Goal: Task Accomplishment & Management: Complete application form

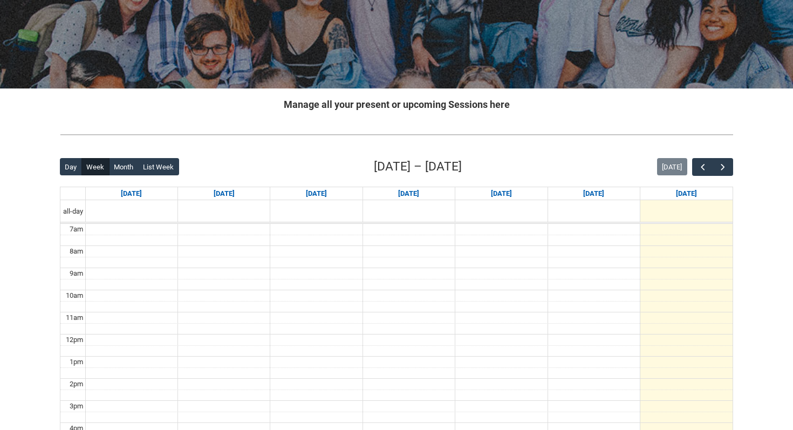
scroll to position [138, 0]
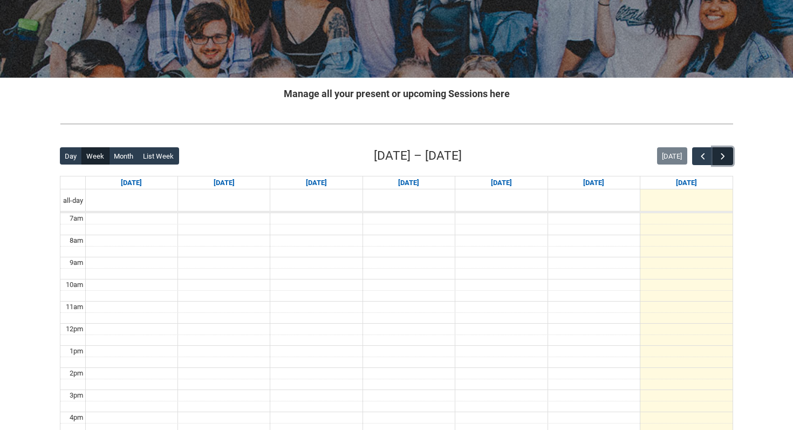
click at [721, 152] on span "button" at bounding box center [722, 156] width 11 height 11
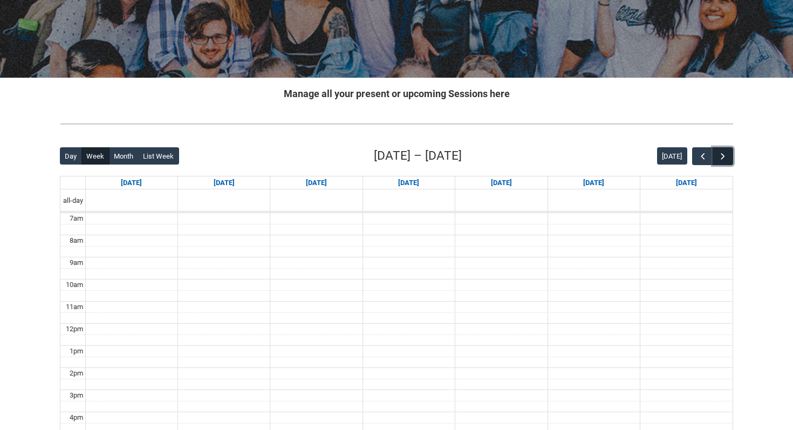
click at [721, 152] on span "button" at bounding box center [722, 156] width 11 height 11
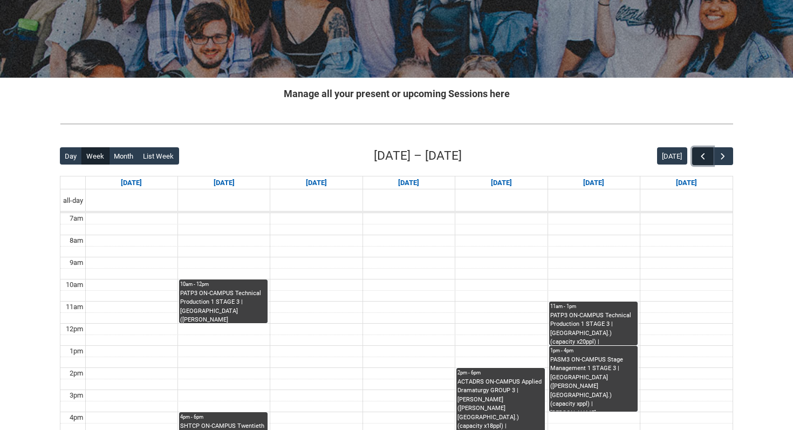
click at [699, 156] on span "button" at bounding box center [702, 156] width 11 height 11
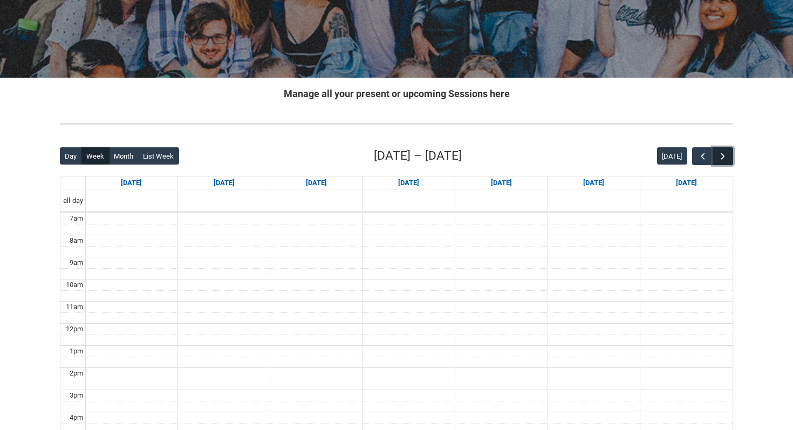
click at [727, 155] on span "button" at bounding box center [722, 156] width 11 height 11
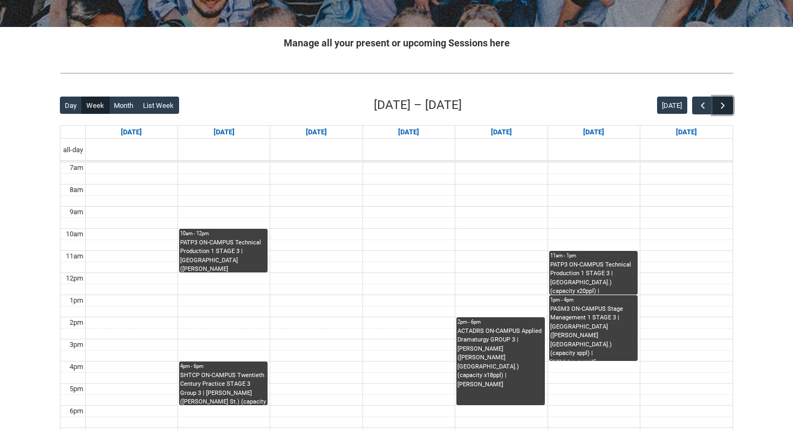
scroll to position [0, 0]
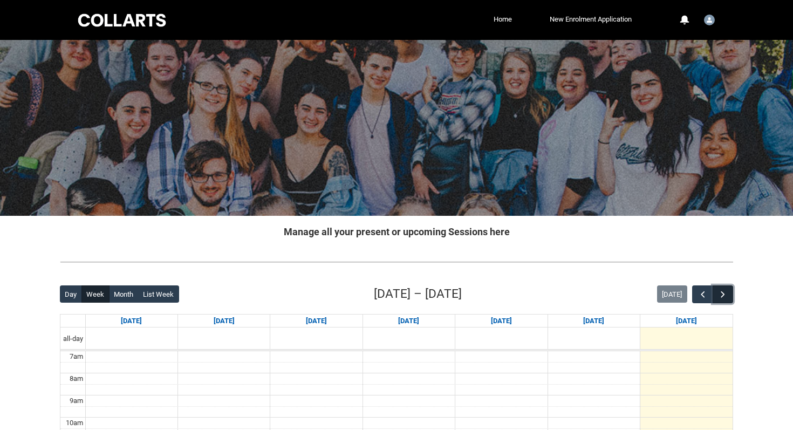
click at [719, 292] on span "button" at bounding box center [722, 294] width 11 height 11
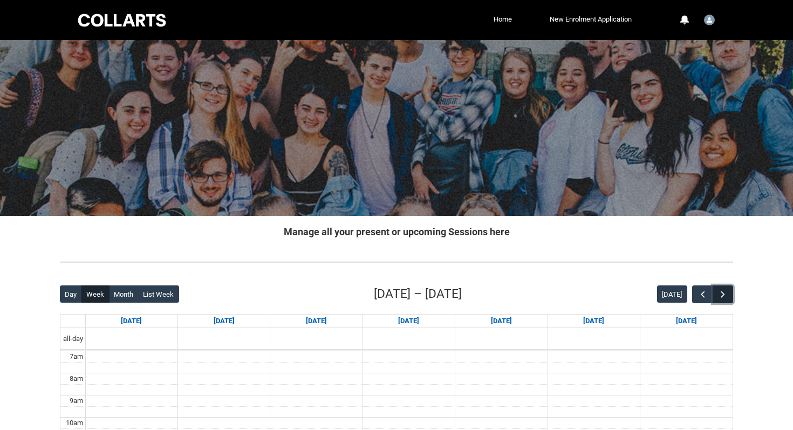
click at [719, 292] on span "button" at bounding box center [722, 294] width 11 height 11
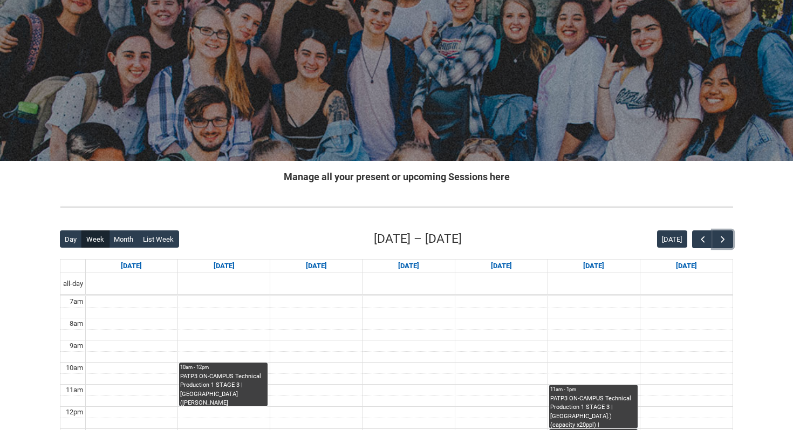
scroll to position [4, 0]
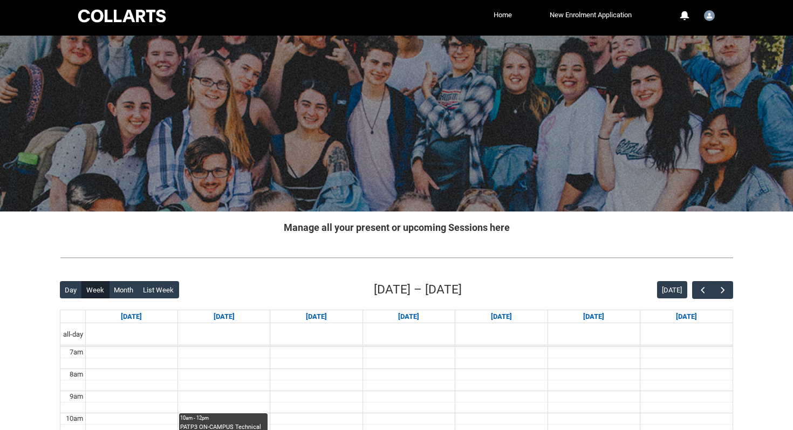
click at [118, 22] on div at bounding box center [122, 16] width 92 height 17
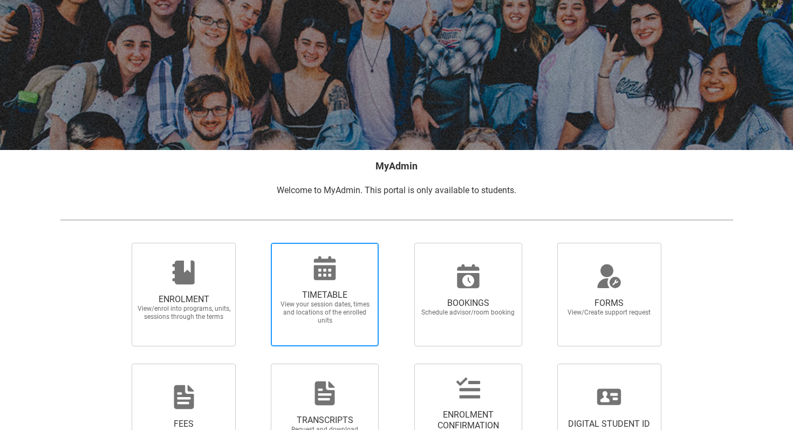
scroll to position [93, 0]
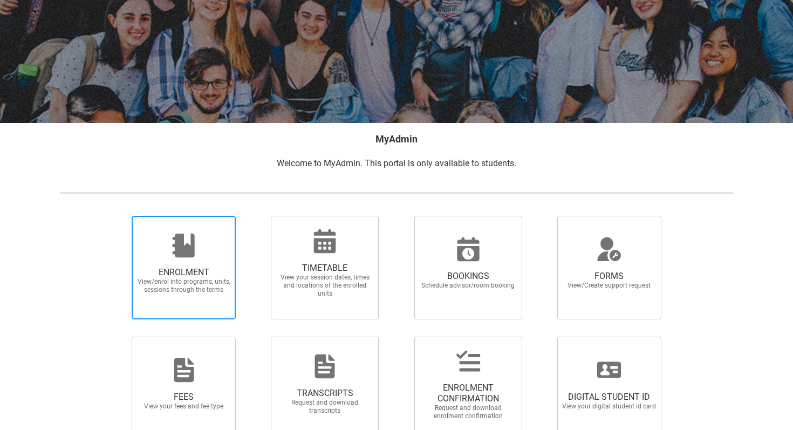
click at [202, 270] on span "ENROLMENT" at bounding box center [183, 272] width 95 height 11
click at [119, 216] on input "ENROLMENT View/enrol into programs, units, sessions through the terms" at bounding box center [118, 215] width 1 height 1
radio input "true"
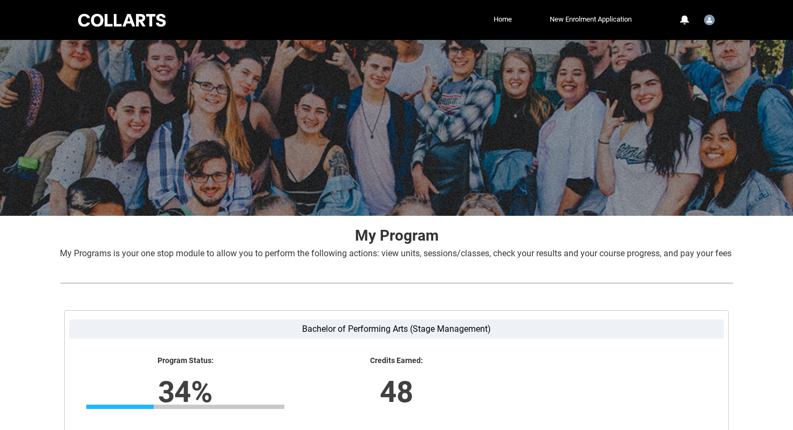
click at [100, 25] on div at bounding box center [122, 20] width 92 height 17
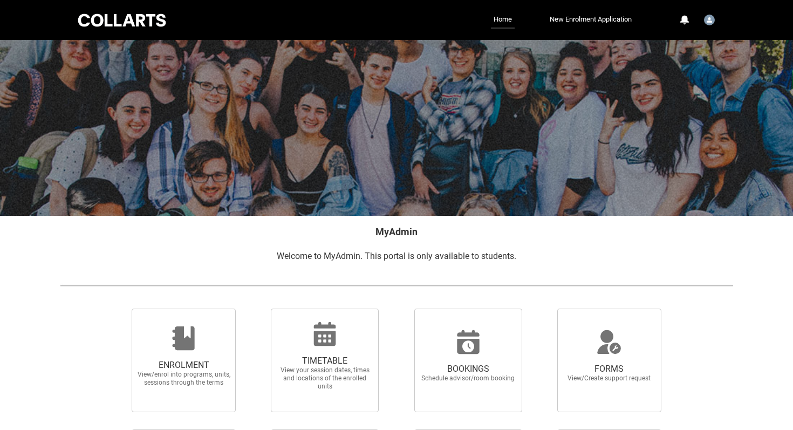
click at [100, 26] on div at bounding box center [122, 20] width 92 height 17
